Goal: Book appointment/travel/reservation

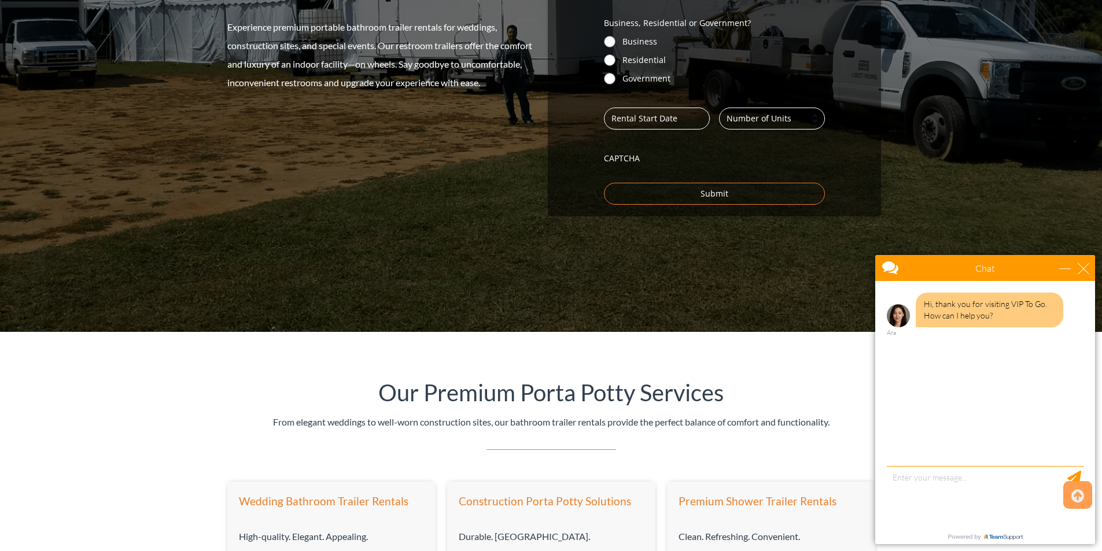
scroll to position [637, 0]
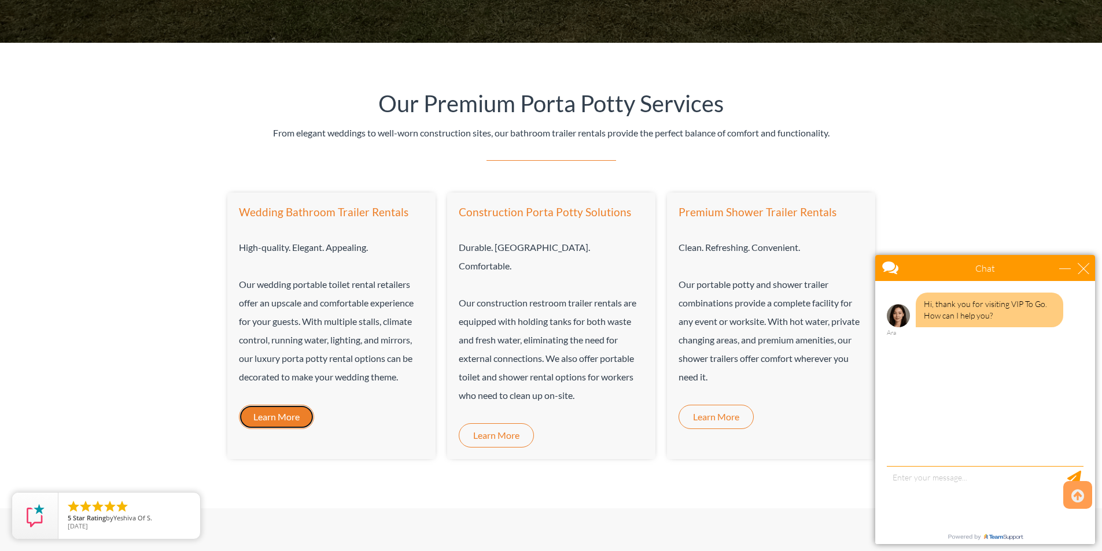
click at [270, 417] on span "Learn More" at bounding box center [276, 417] width 46 height 9
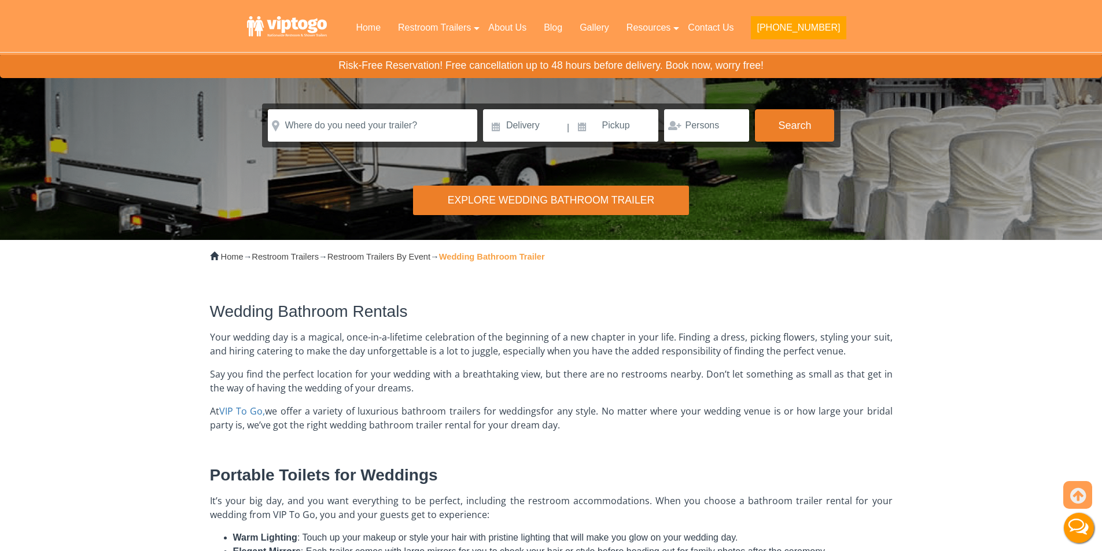
scroll to position [116, 0]
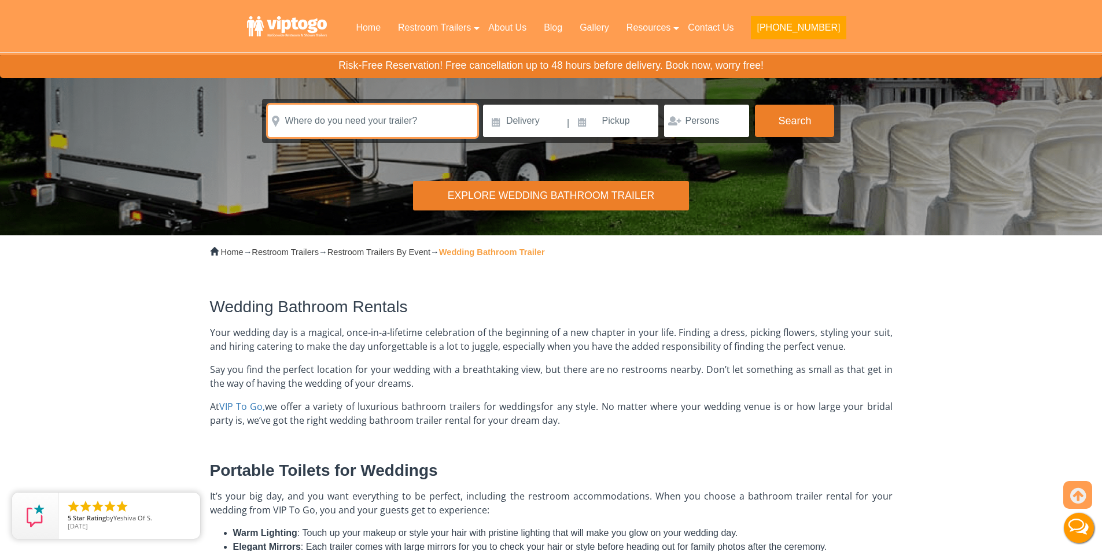
click at [355, 123] on input "text" at bounding box center [372, 121] width 209 height 32
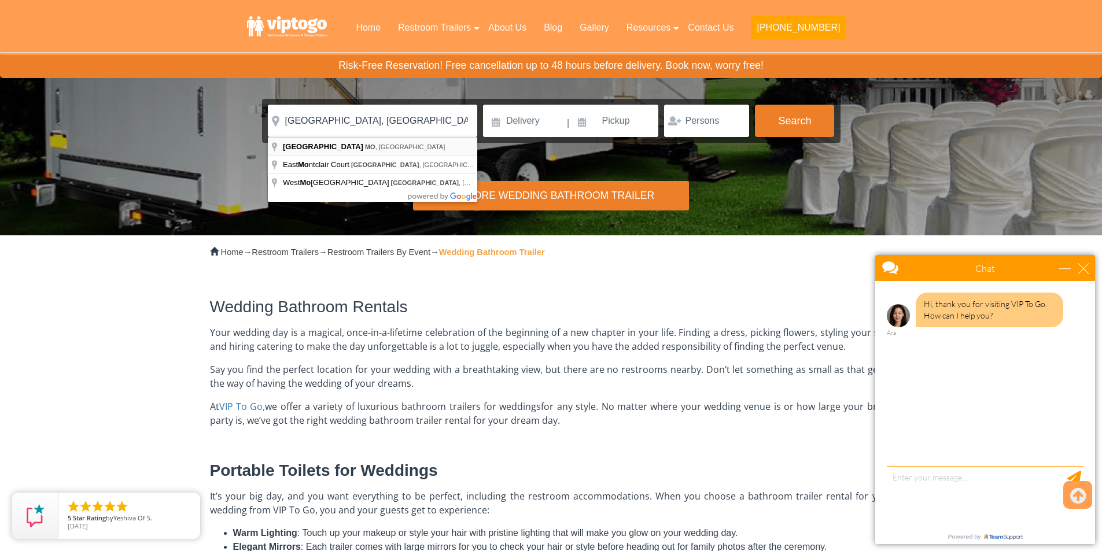
type input "Springfield, MO, USA"
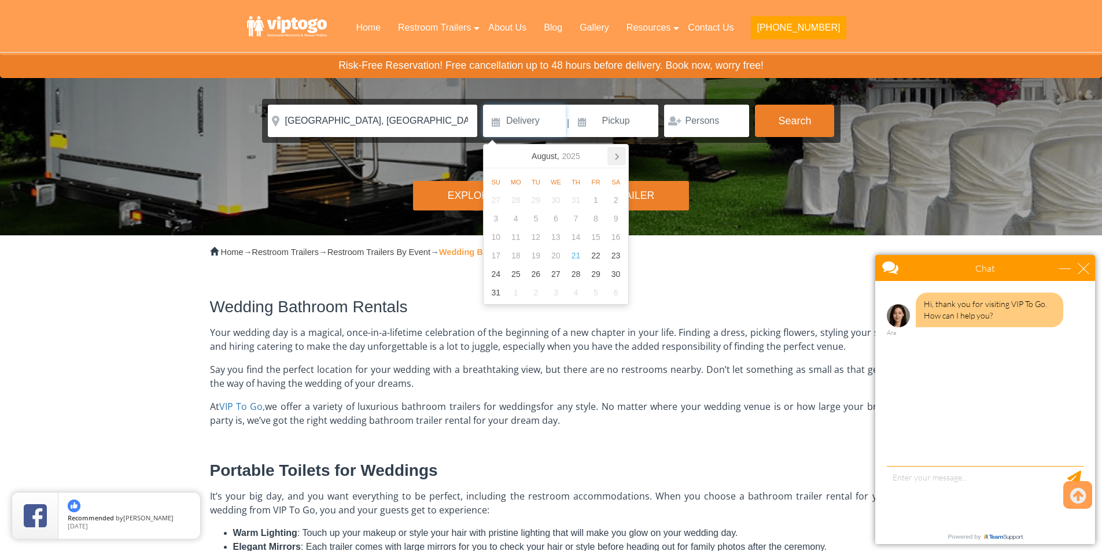
click at [620, 156] on icon at bounding box center [617, 156] width 19 height 19
click at [596, 201] on div "5" at bounding box center [596, 200] width 20 height 19
type input "09/05/2025"
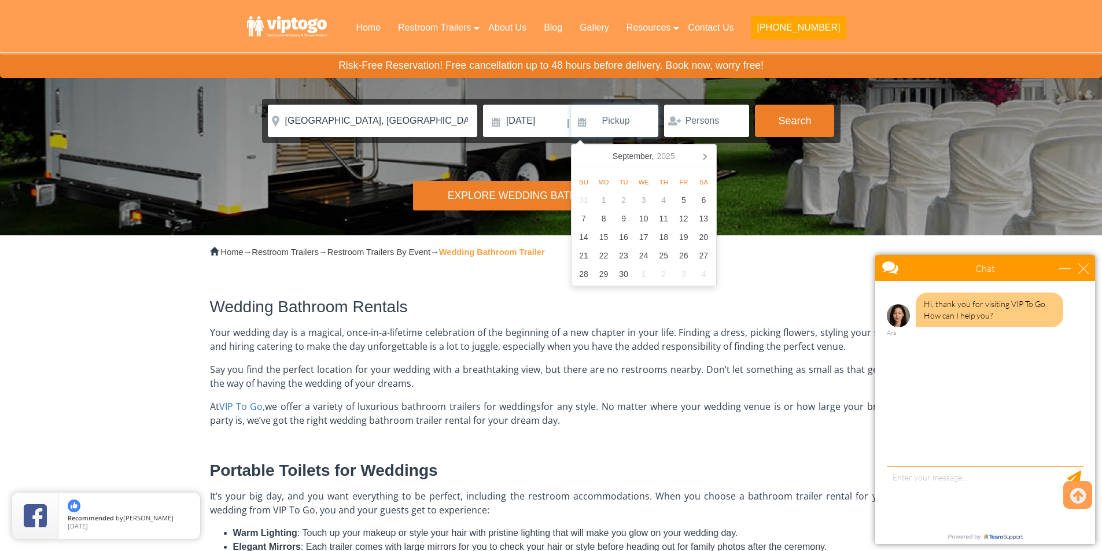
click at [619, 127] on input at bounding box center [615, 121] width 88 height 32
click at [604, 233] on div "15" at bounding box center [604, 237] width 20 height 19
type input "09/15/2025"
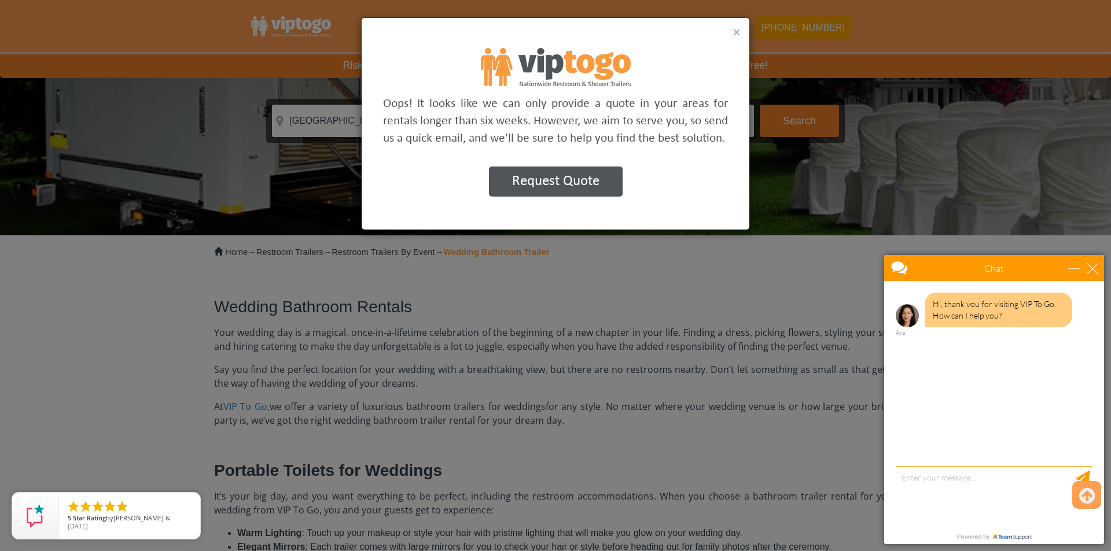
click at [733, 30] on button "×" at bounding box center [737, 32] width 8 height 14
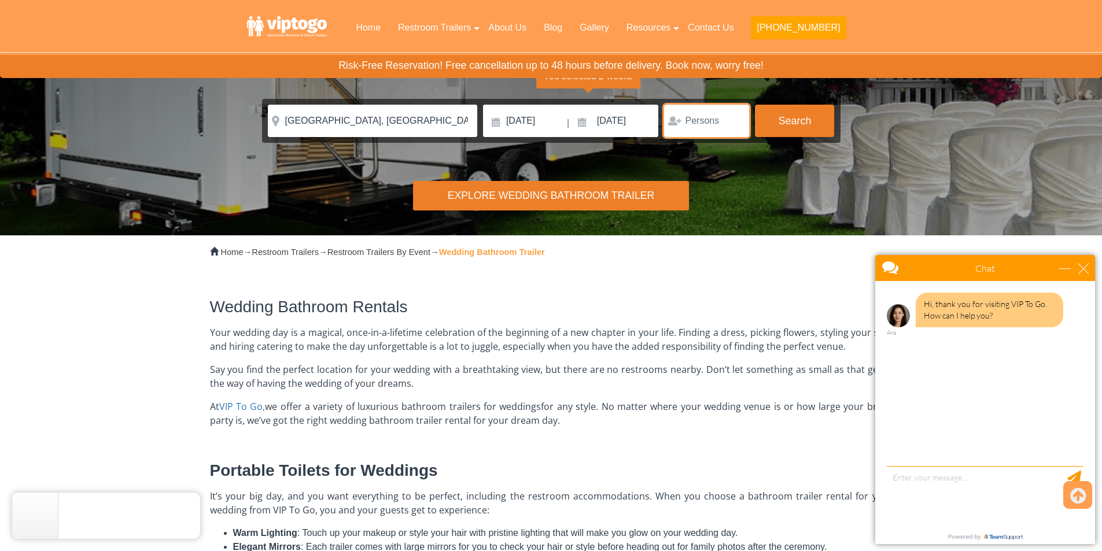
click at [714, 124] on input "number" at bounding box center [706, 121] width 85 height 32
click at [732, 117] on input "1" at bounding box center [706, 121] width 85 height 32
click at [733, 117] on input "2" at bounding box center [706, 121] width 85 height 32
click at [733, 117] on input "3" at bounding box center [706, 121] width 85 height 32
click at [733, 117] on input "4" at bounding box center [706, 121] width 85 height 32
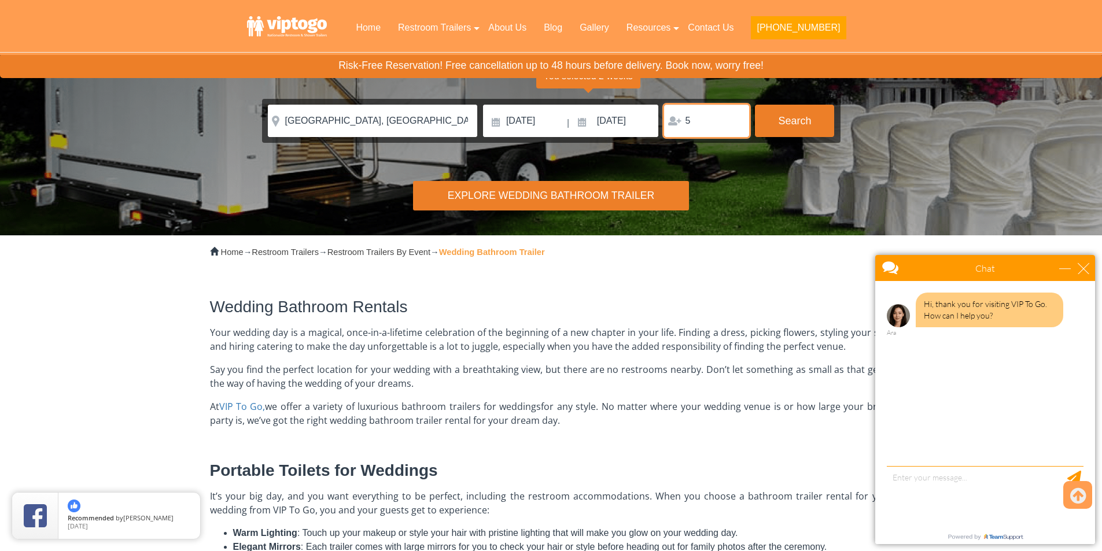
click at [733, 117] on input "5" at bounding box center [706, 121] width 85 height 32
click at [733, 117] on input "6" at bounding box center [706, 121] width 85 height 32
click at [697, 120] on input "6" at bounding box center [706, 121] width 85 height 32
drag, startPoint x: 697, startPoint y: 123, endPoint x: 685, endPoint y: 122, distance: 11.6
click at [685, 122] on div "6" at bounding box center [706, 121] width 85 height 32
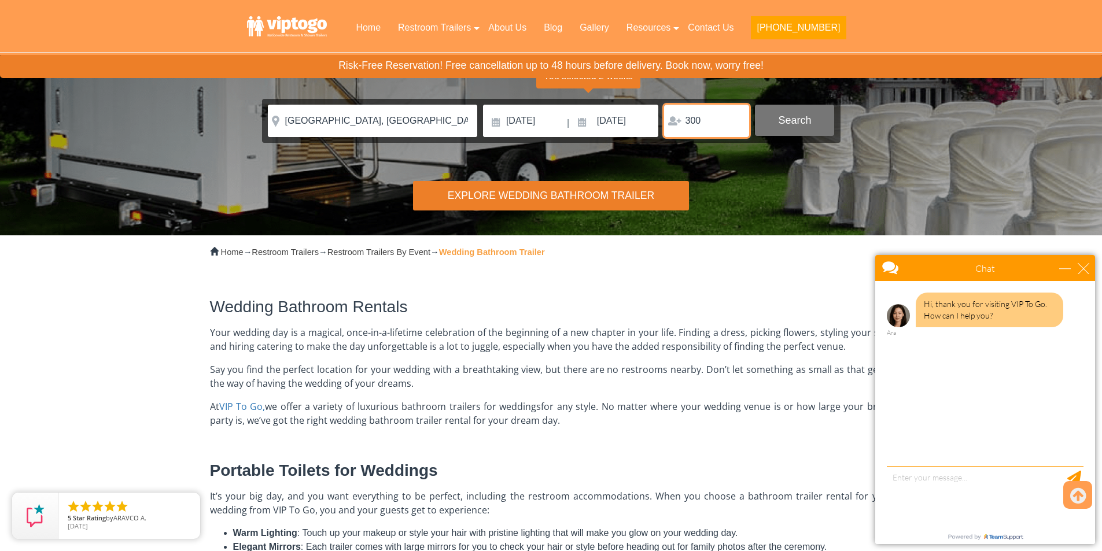
type input "300"
click at [792, 116] on button "Search" at bounding box center [794, 120] width 79 height 31
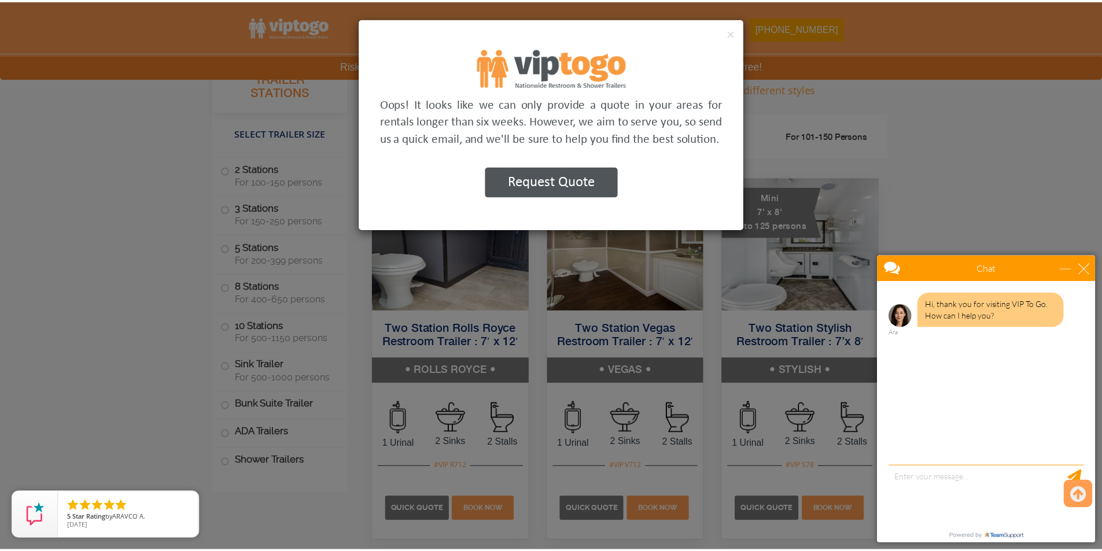
scroll to position [1039, 0]
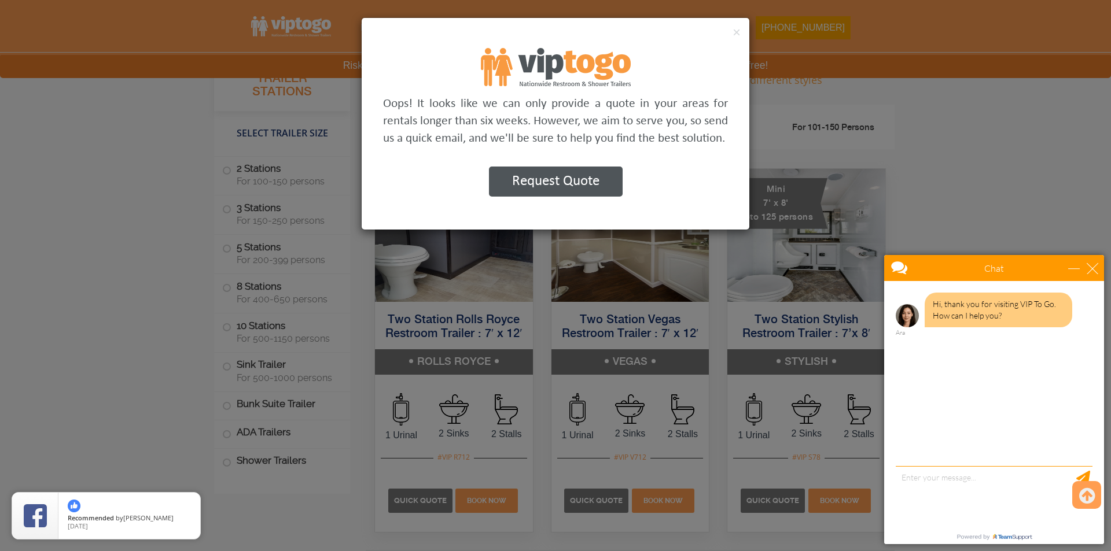
click at [554, 184] on button "Request Quote" at bounding box center [556, 182] width 134 height 30
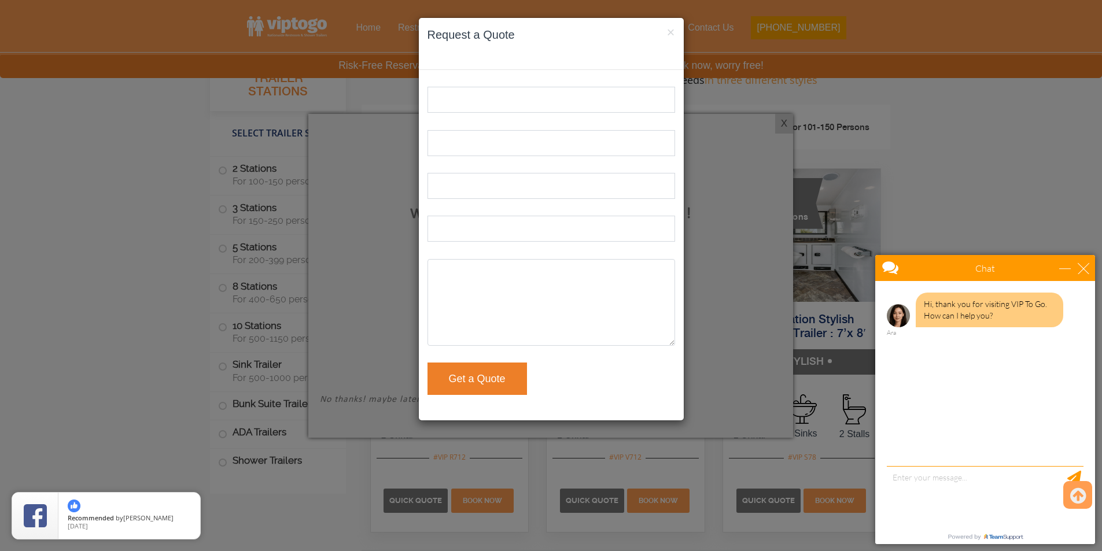
click at [675, 30] on div "× Request a Quote" at bounding box center [551, 44] width 265 height 52
click at [1086, 268] on div "close" at bounding box center [1084, 269] width 12 height 12
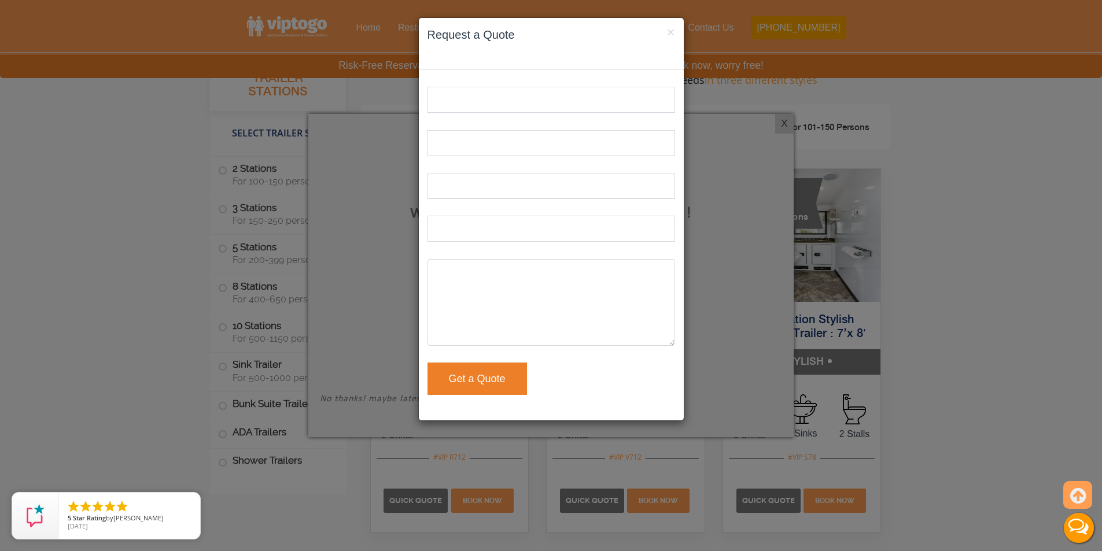
scroll to position [0, 0]
click at [671, 29] on button "×" at bounding box center [671, 32] width 8 height 14
